Goal: Find specific page/section: Find specific page/section

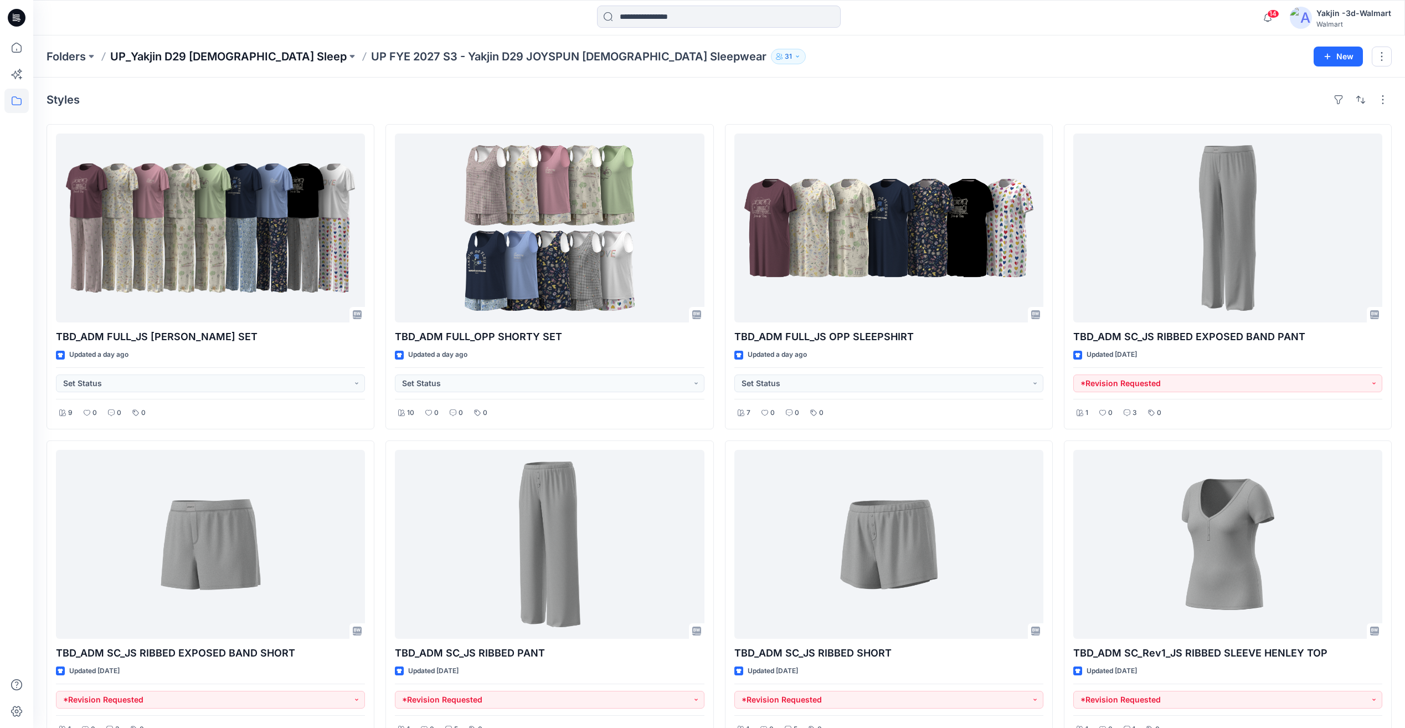
click at [232, 56] on p "UP_Yakjin D29 [DEMOGRAPHIC_DATA] Sleep" at bounding box center [228, 57] width 237 height 16
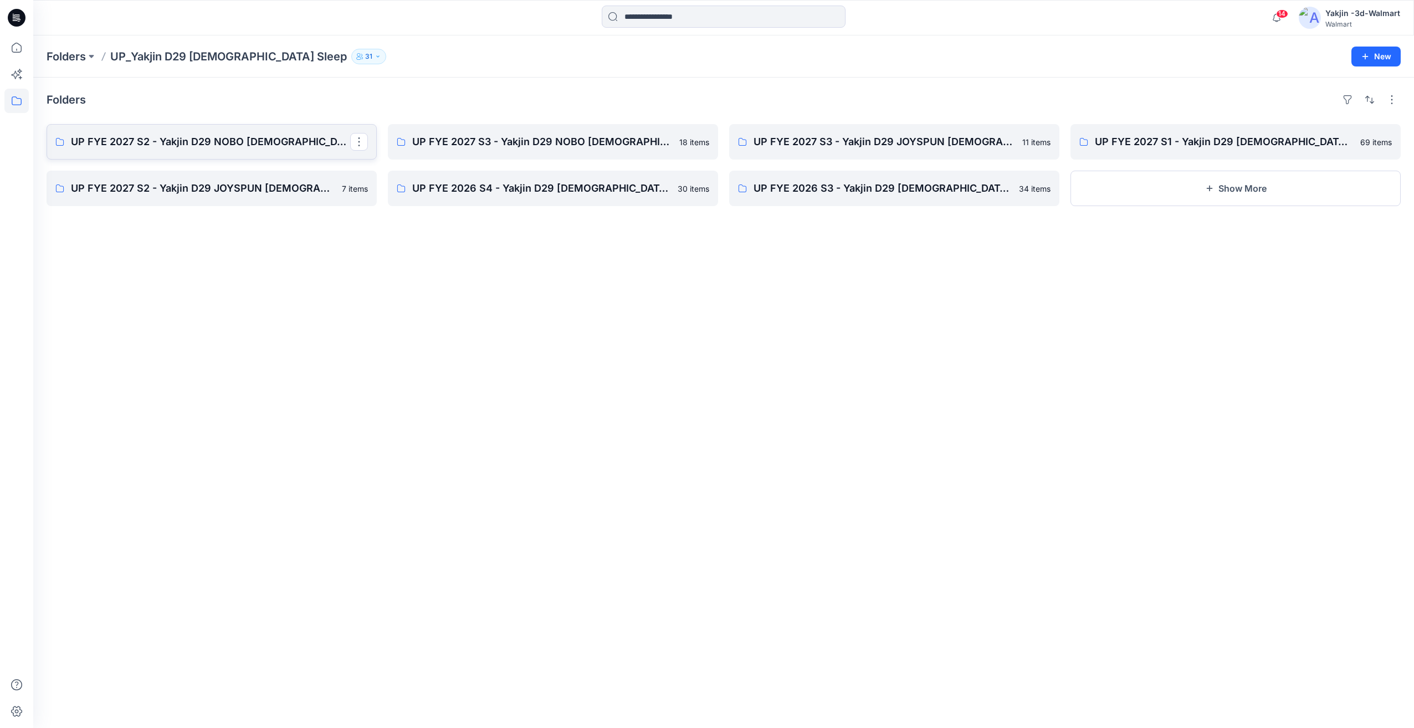
click at [217, 150] on link "UP FYE 2027 S2 - Yakjin D29 NOBO [DEMOGRAPHIC_DATA] Sleepwear" at bounding box center [212, 141] width 330 height 35
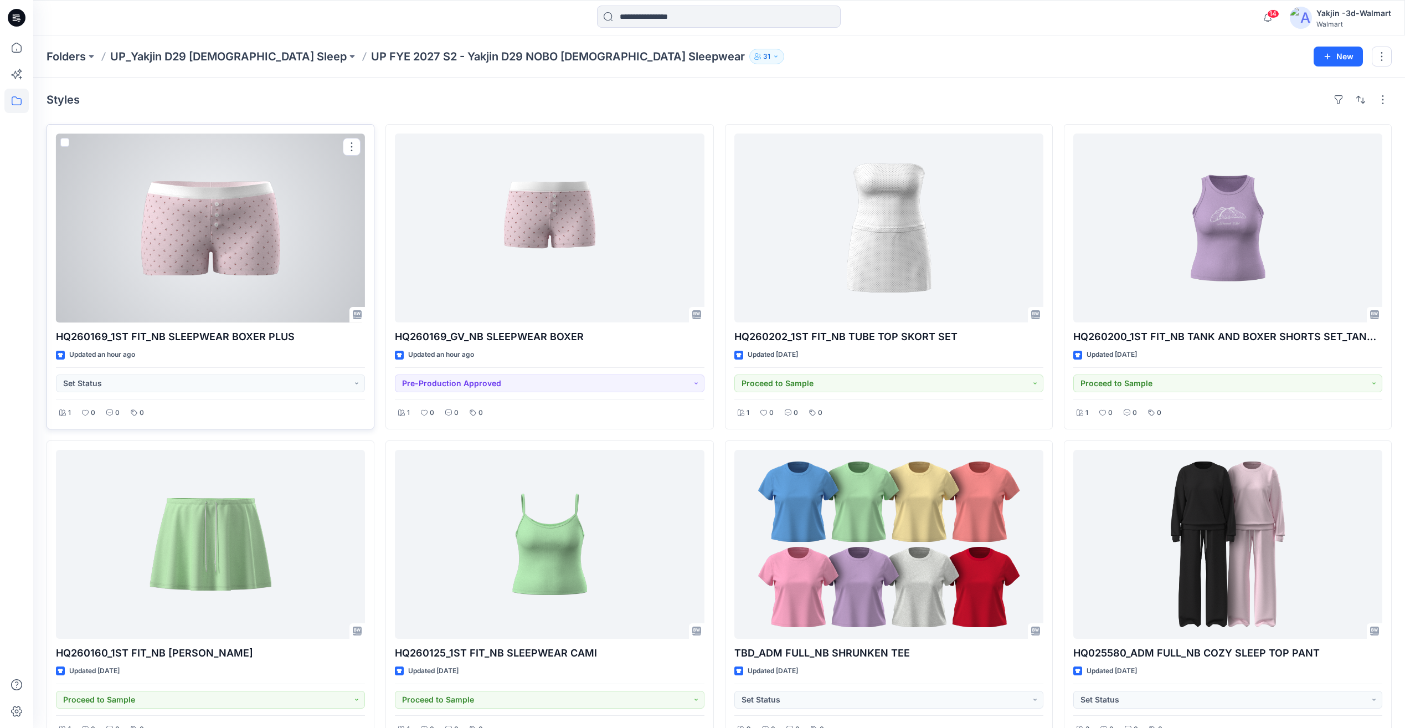
click at [255, 259] on div at bounding box center [210, 227] width 309 height 189
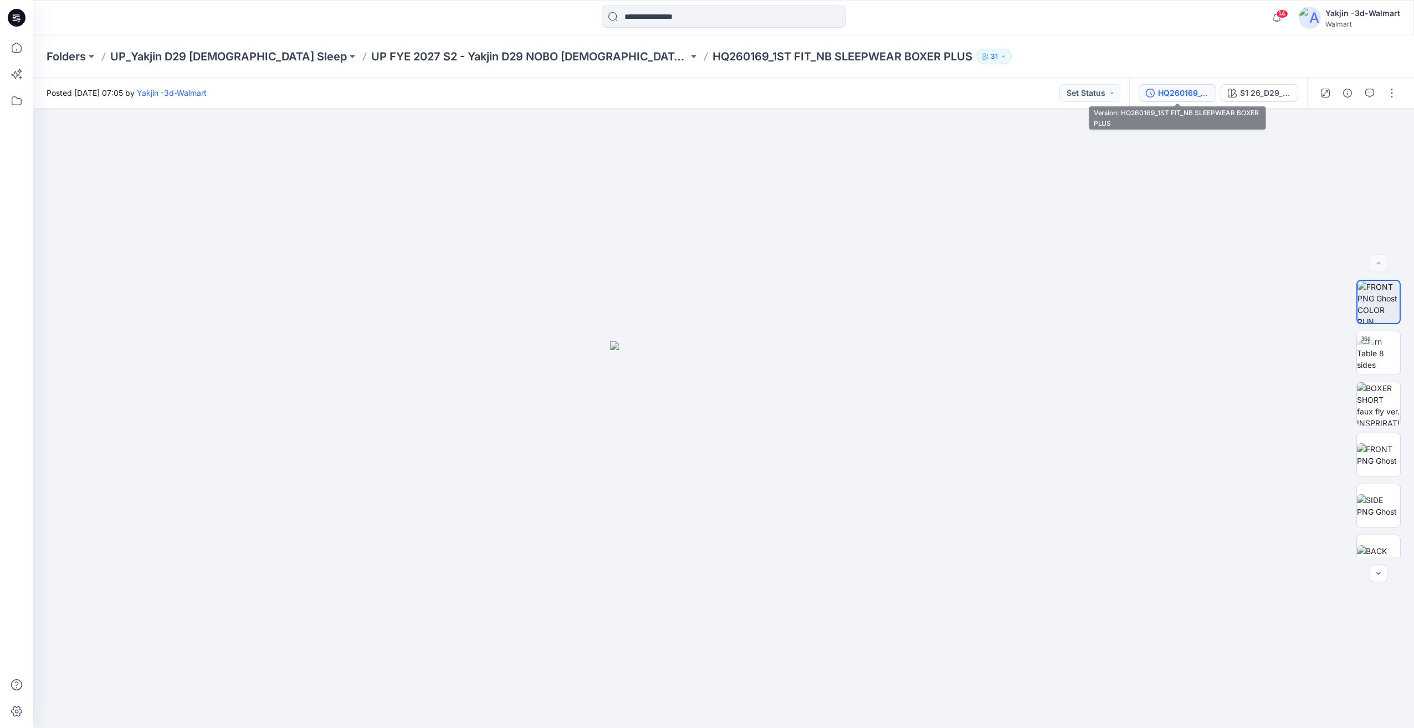
click at [1208, 100] on button "HQ260169_1ST FIT_NB SLEEPWEAR BOXER PLUS" at bounding box center [1177, 93] width 78 height 18
